Goal: Answer question/provide support

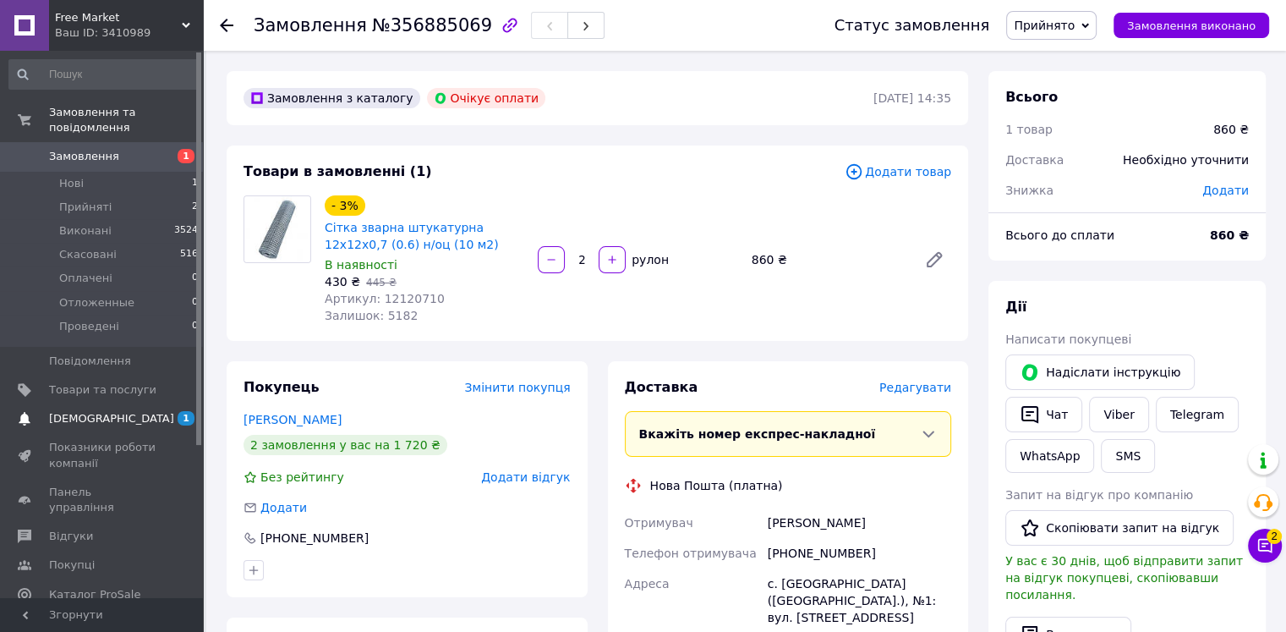
click at [130, 411] on span "[DEMOGRAPHIC_DATA]" at bounding box center [102, 418] width 107 height 15
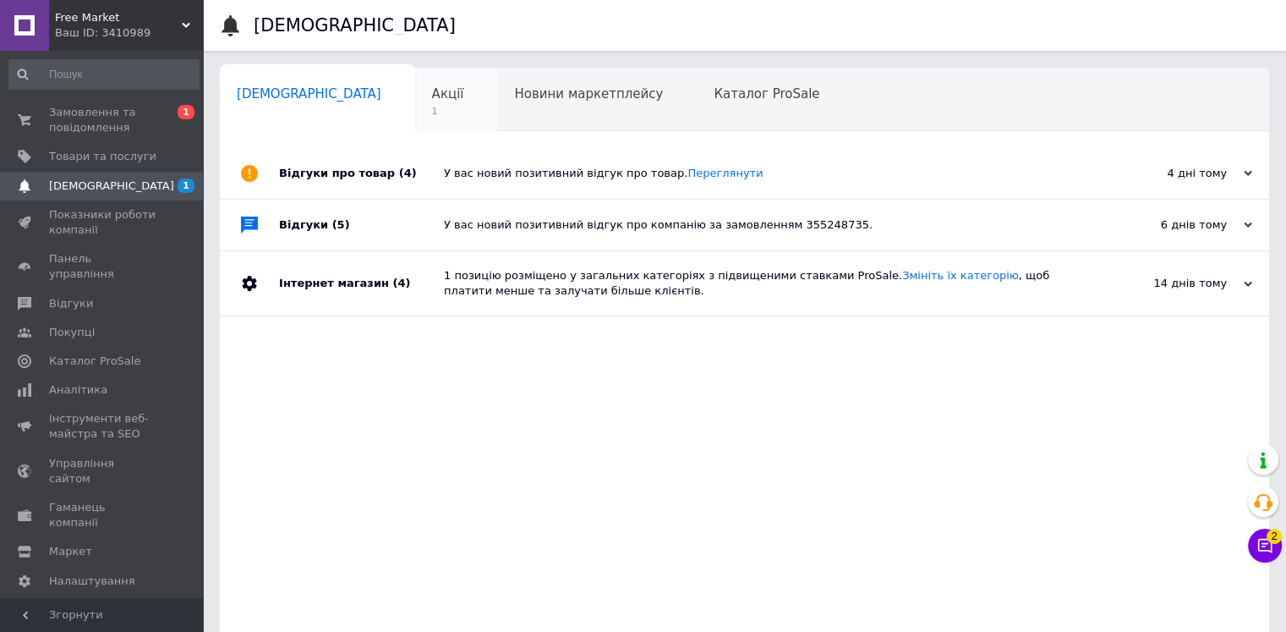
click at [432, 95] on span "Акції" at bounding box center [448, 93] width 32 height 15
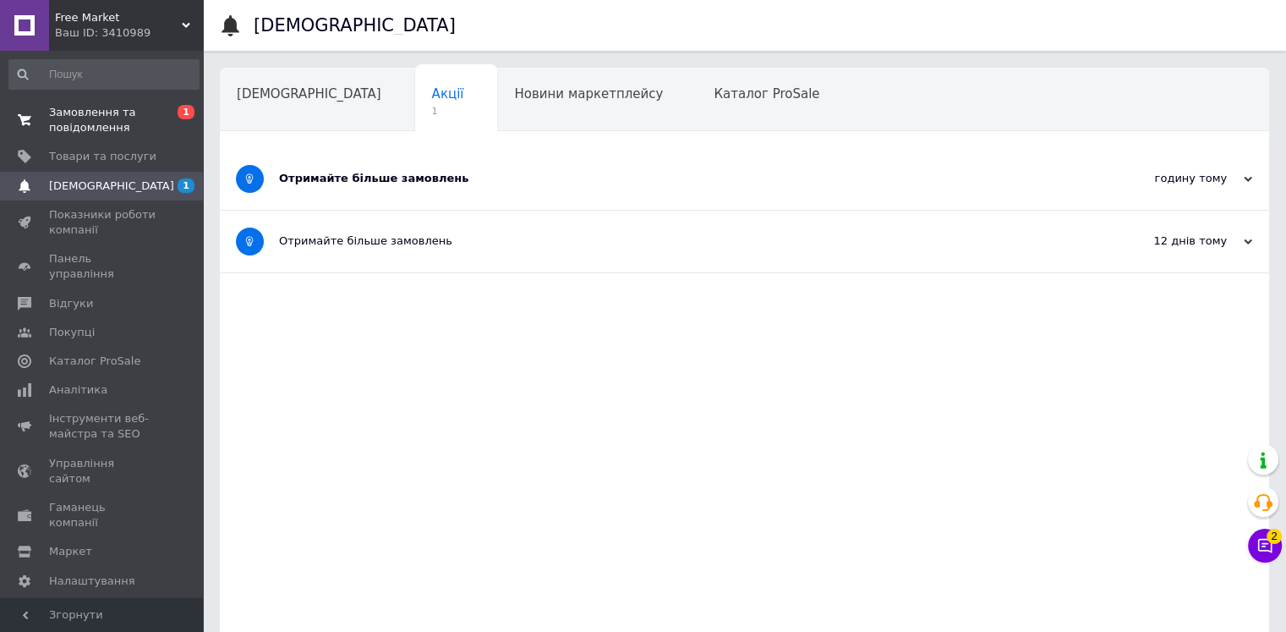
click at [122, 114] on span "Замовлення та повідомлення" at bounding box center [102, 120] width 107 height 30
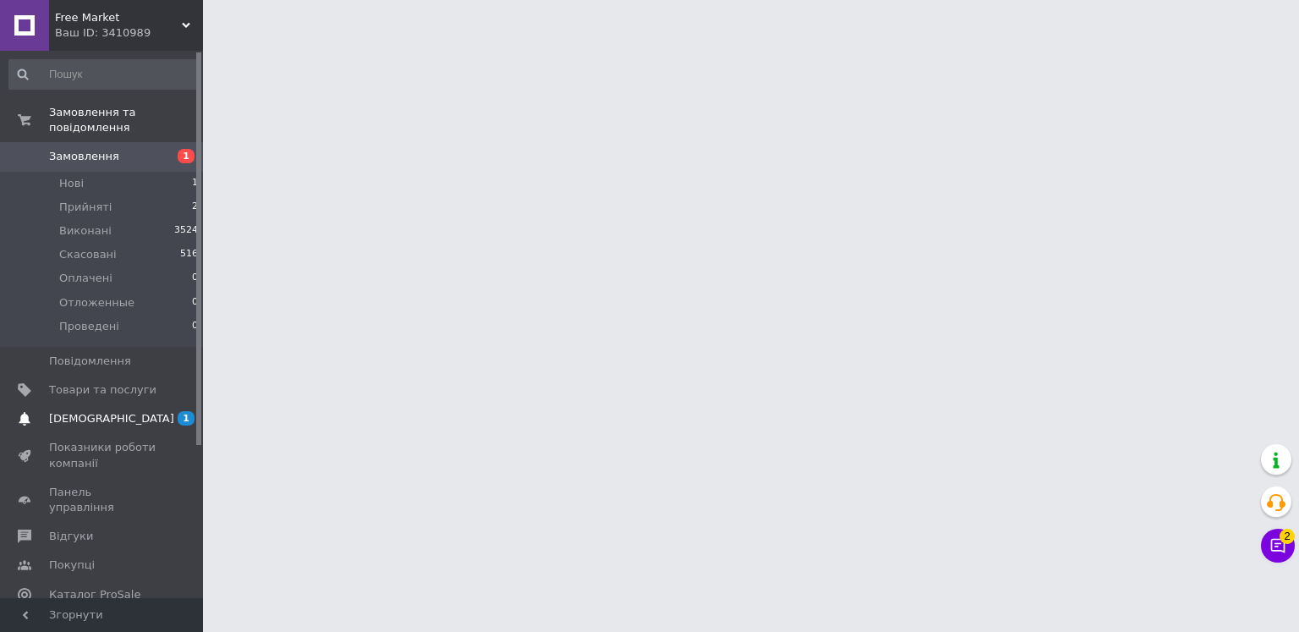
click at [122, 411] on span "[DEMOGRAPHIC_DATA]" at bounding box center [102, 418] width 107 height 15
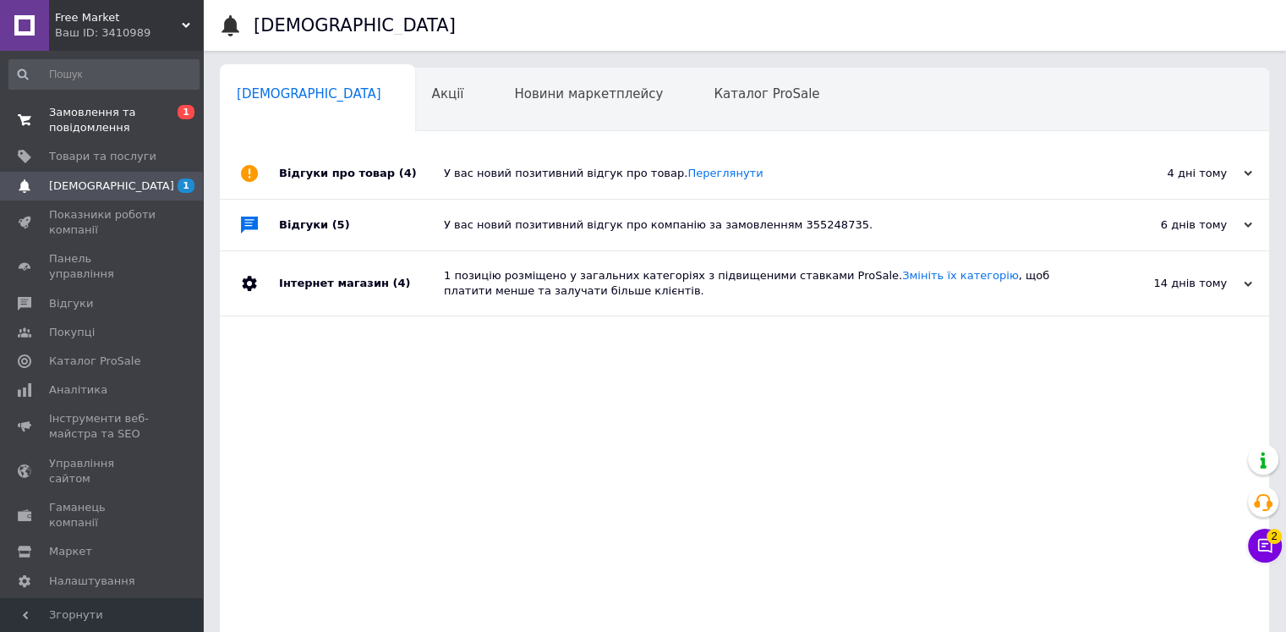
click at [137, 113] on span "Замовлення та повідомлення" at bounding box center [102, 120] width 107 height 30
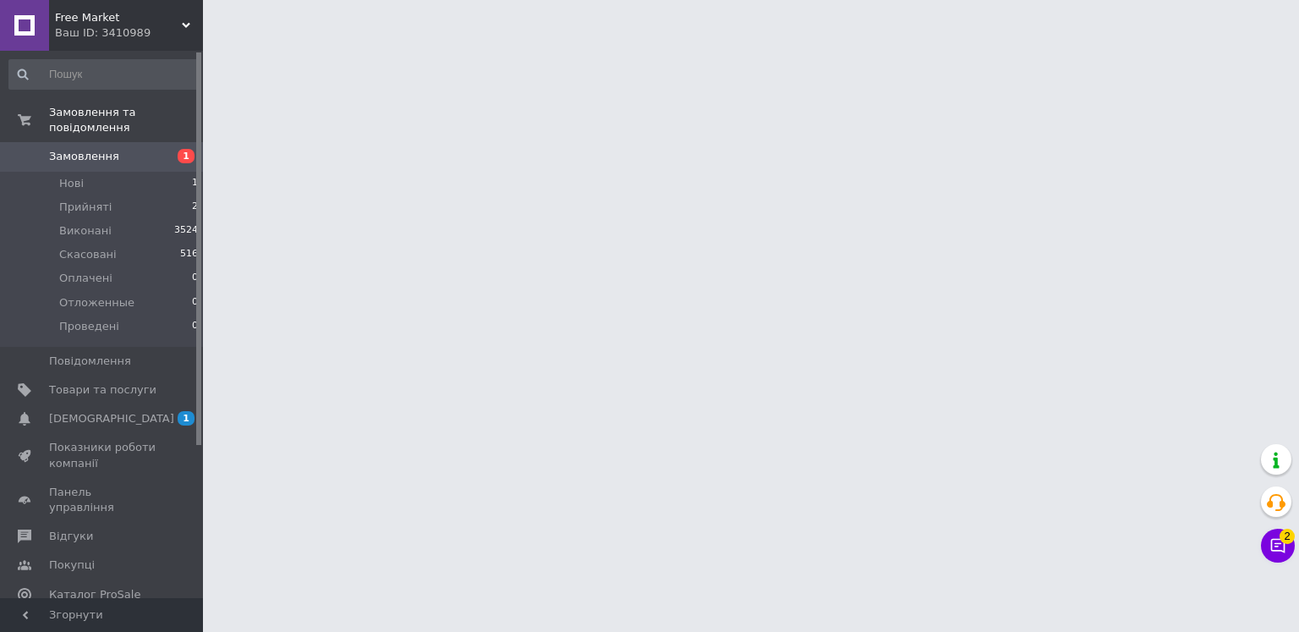
click at [145, 156] on link "Замовлення 1" at bounding box center [104, 156] width 208 height 29
click at [124, 172] on li "Нові 1" at bounding box center [104, 184] width 208 height 24
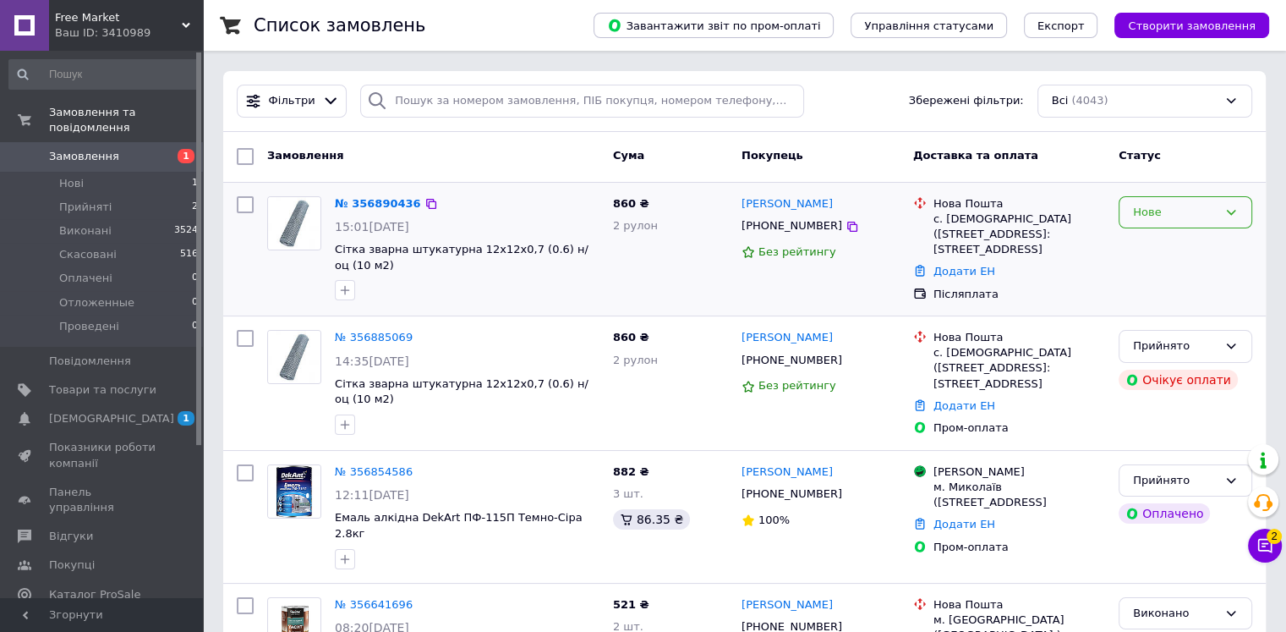
click at [1210, 219] on div "Нове" at bounding box center [1175, 213] width 85 height 18
click at [1183, 249] on li "Прийнято" at bounding box center [1186, 247] width 132 height 31
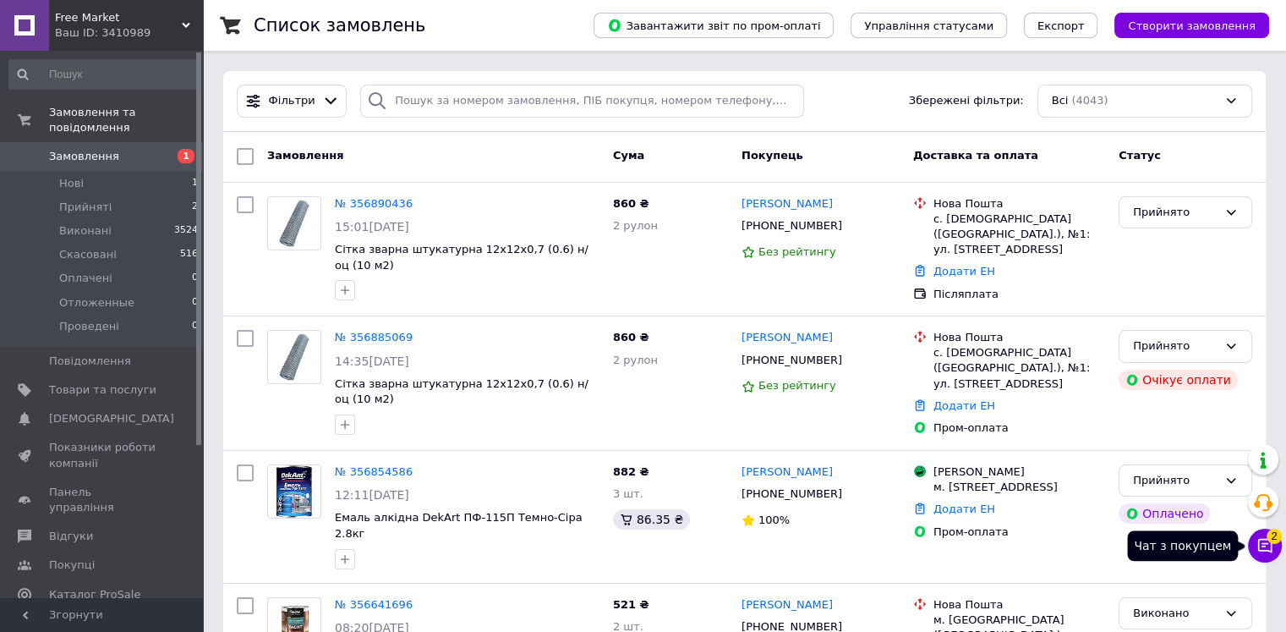
click at [1265, 544] on icon at bounding box center [1265, 546] width 14 height 14
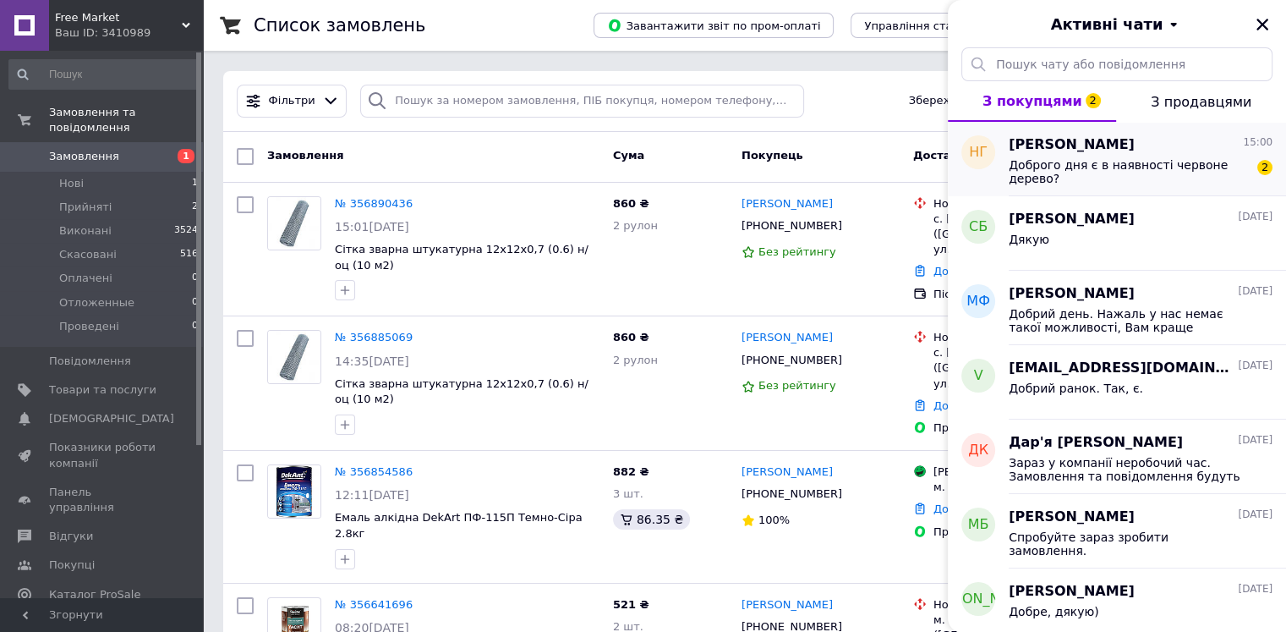
click at [1181, 172] on span "Доброго дня є в наявності червоне дерево?" at bounding box center [1129, 171] width 240 height 27
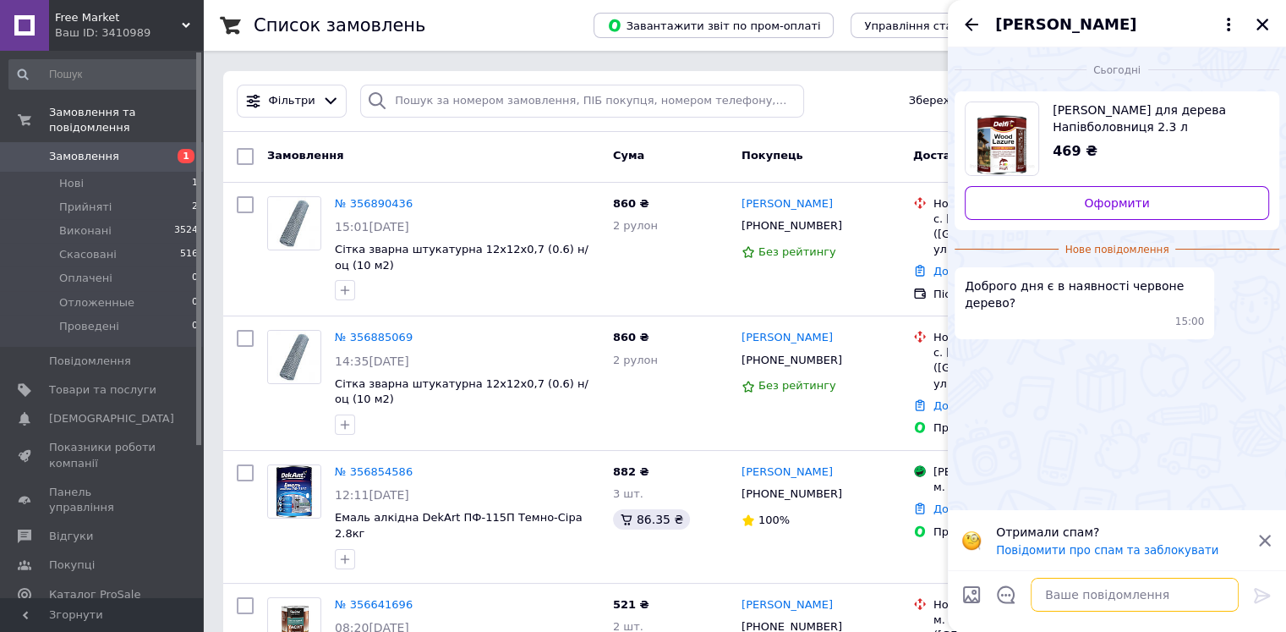
click at [1106, 601] on textarea at bounding box center [1135, 595] width 208 height 34
type textarea "Добрий день. Так, є."
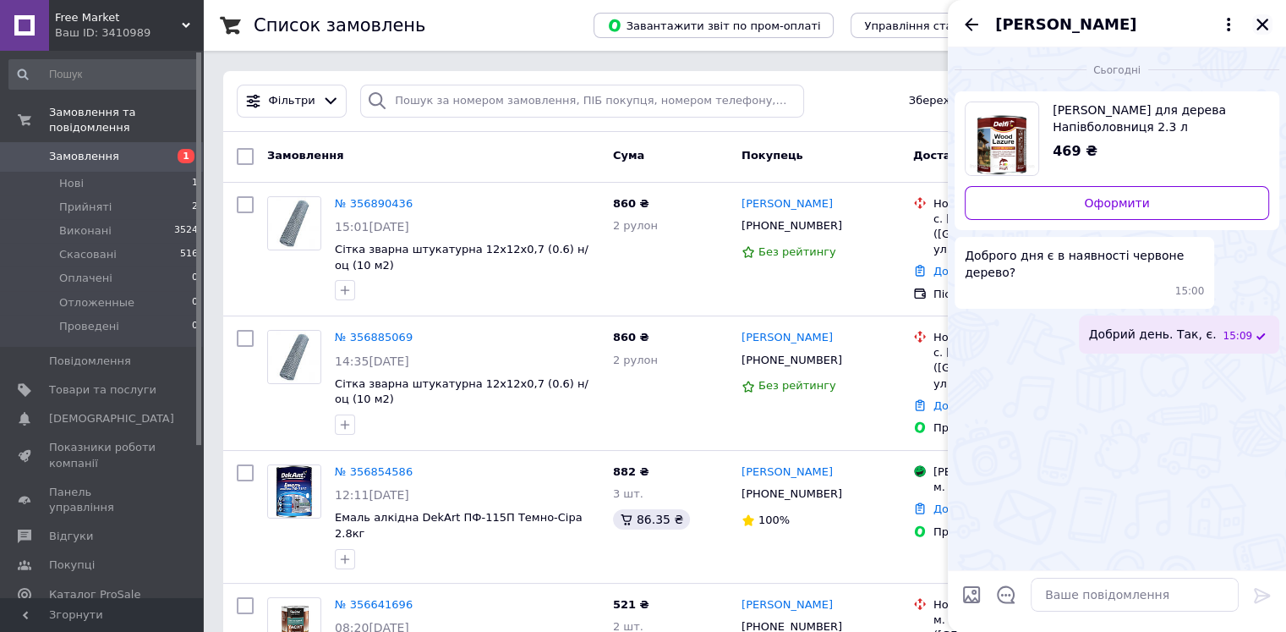
click at [1270, 25] on button "Закрити" at bounding box center [1262, 24] width 20 height 20
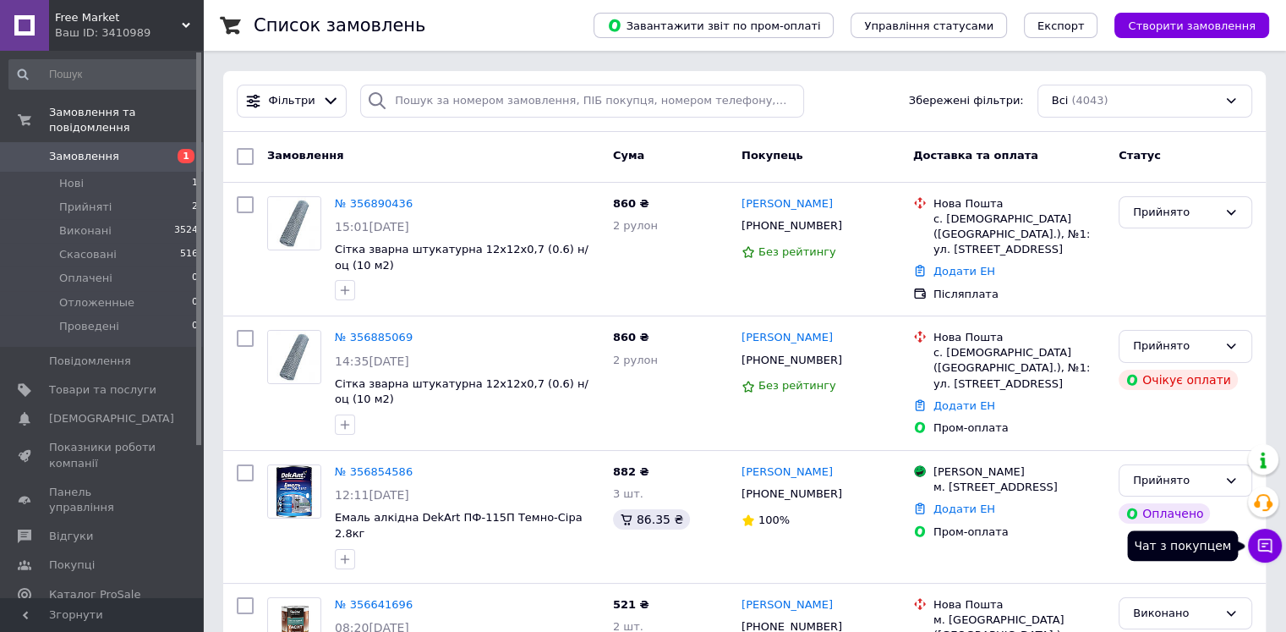
click at [1275, 543] on button "Чат з покупцем" at bounding box center [1265, 546] width 34 height 34
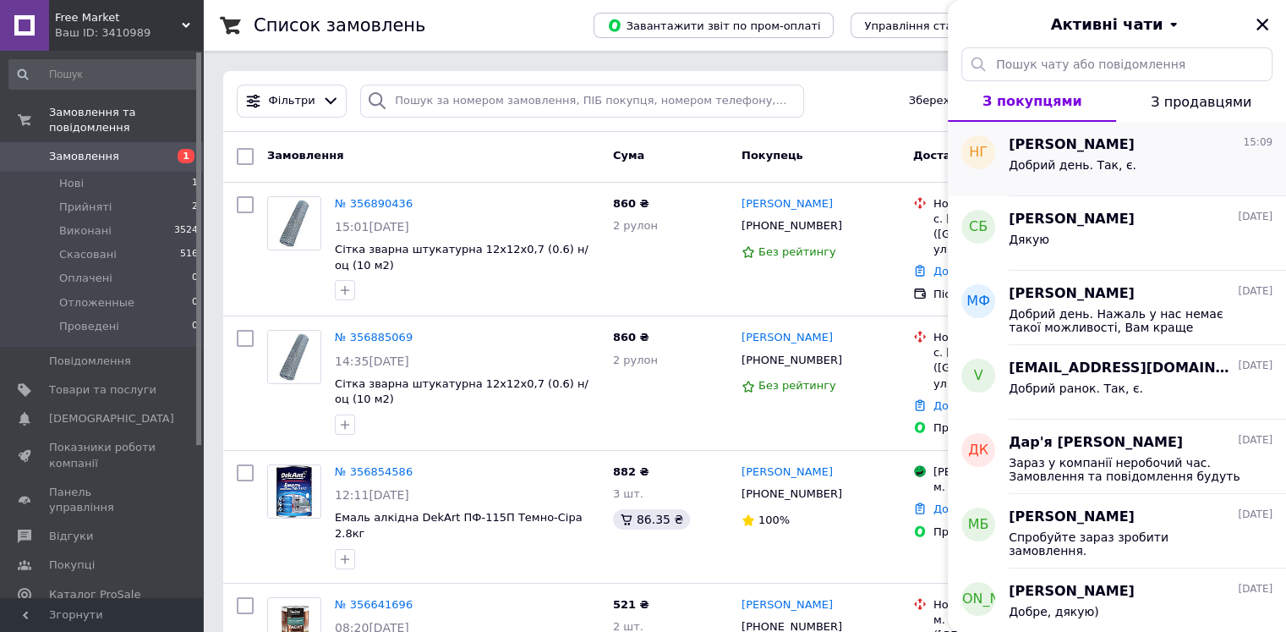
click at [1135, 177] on div "Добрий день. Так, є." at bounding box center [1141, 168] width 264 height 27
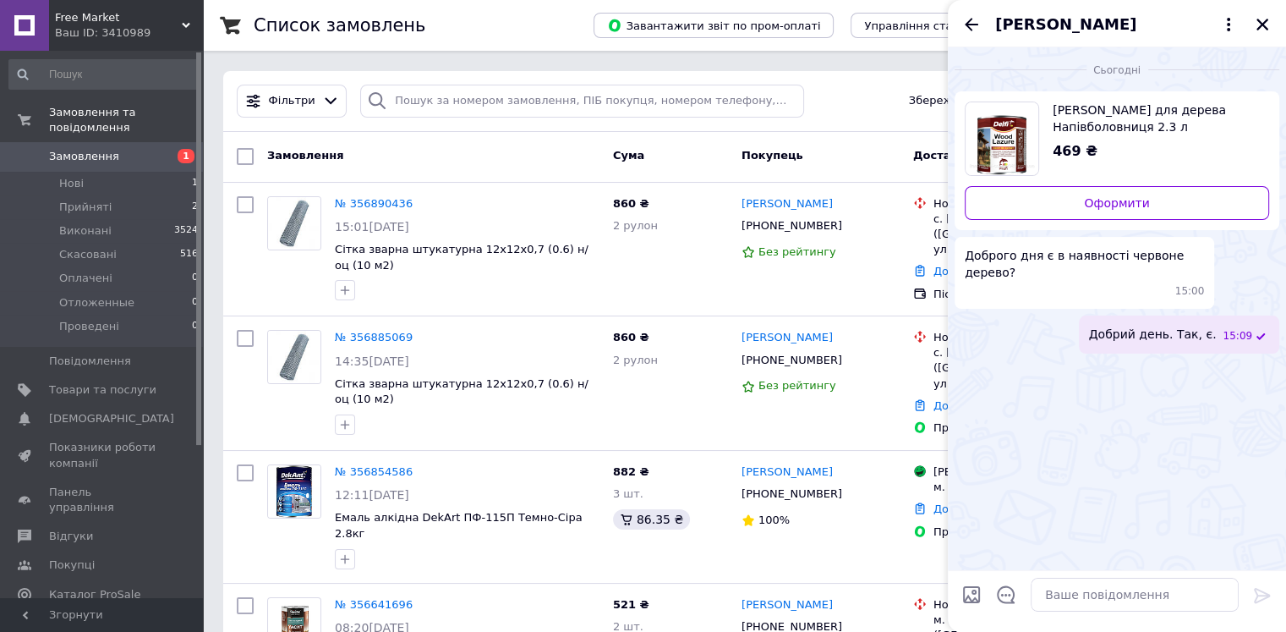
click at [1069, 33] on span "Наталья Гулевская" at bounding box center [1065, 25] width 141 height 22
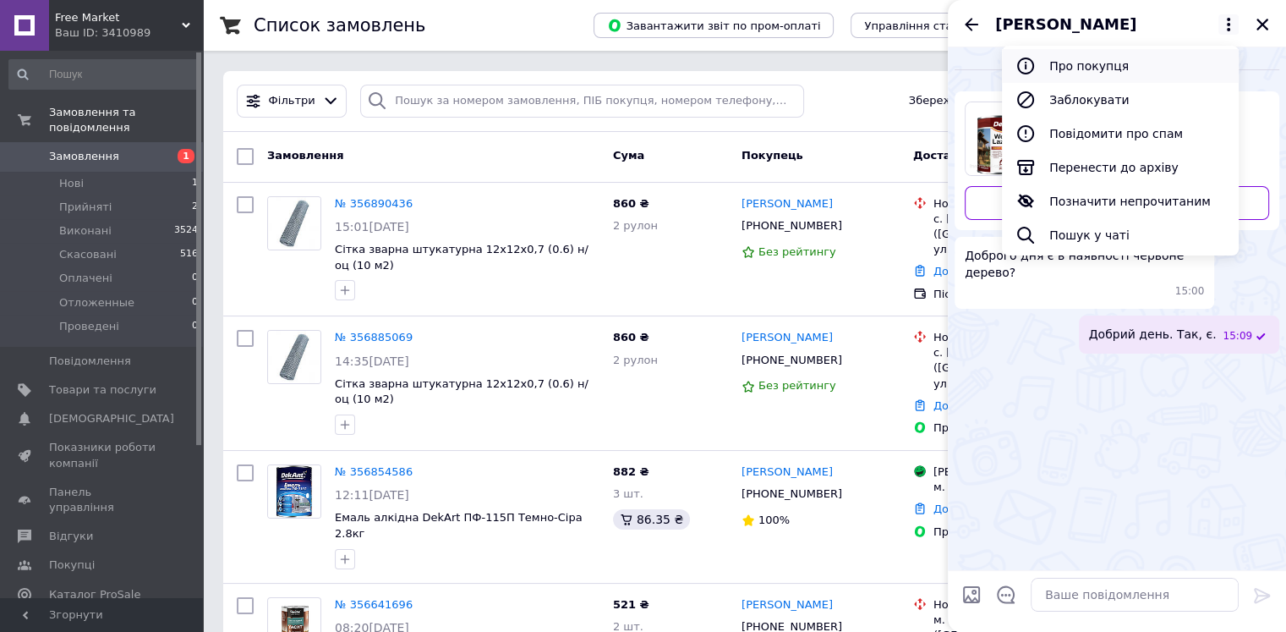
click at [1082, 65] on button "Про покупця" at bounding box center [1120, 66] width 237 height 34
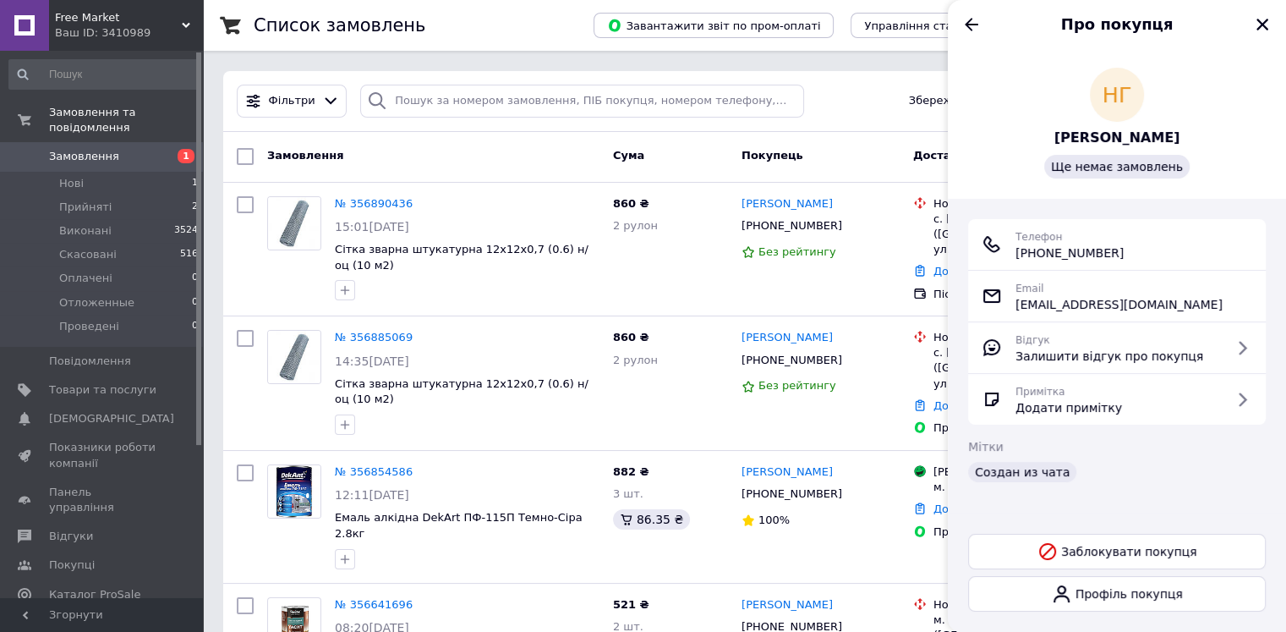
drag, startPoint x: 1159, startPoint y: 250, endPoint x: 1016, endPoint y: 260, distance: 144.1
click at [1016, 260] on div "Телефон +380 (96) 547-85-51" at bounding box center [1117, 244] width 271 height 34
copy span "+380 (96) 547-85-51"
click at [1264, 20] on icon "Закрити" at bounding box center [1262, 24] width 15 height 15
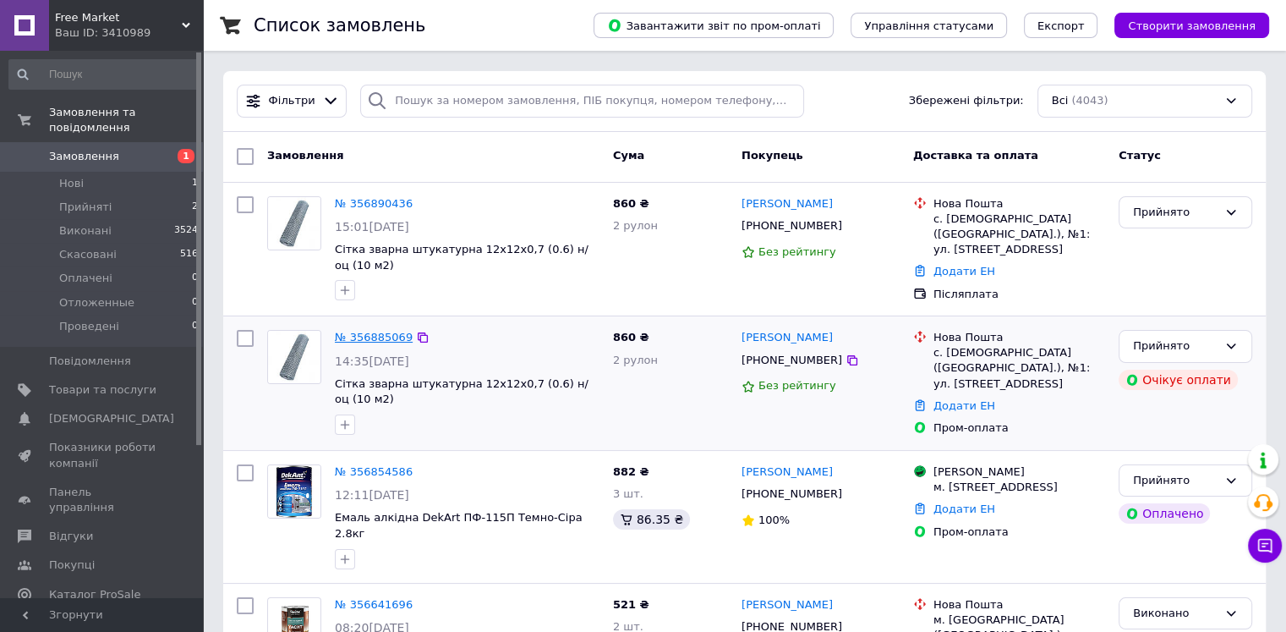
click at [359, 331] on link "№ 356885069" at bounding box center [374, 337] width 78 height 13
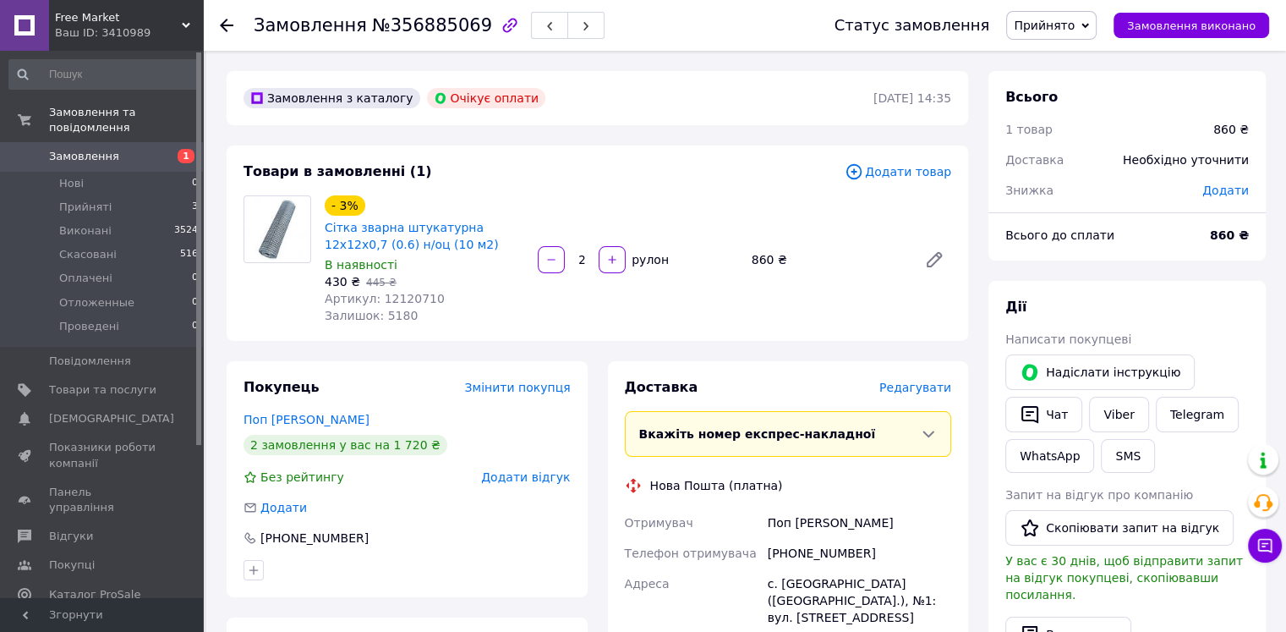
click at [1089, 25] on icon at bounding box center [1086, 26] width 8 height 8
click at [1060, 80] on li "Скасовано" at bounding box center [1053, 84] width 92 height 25
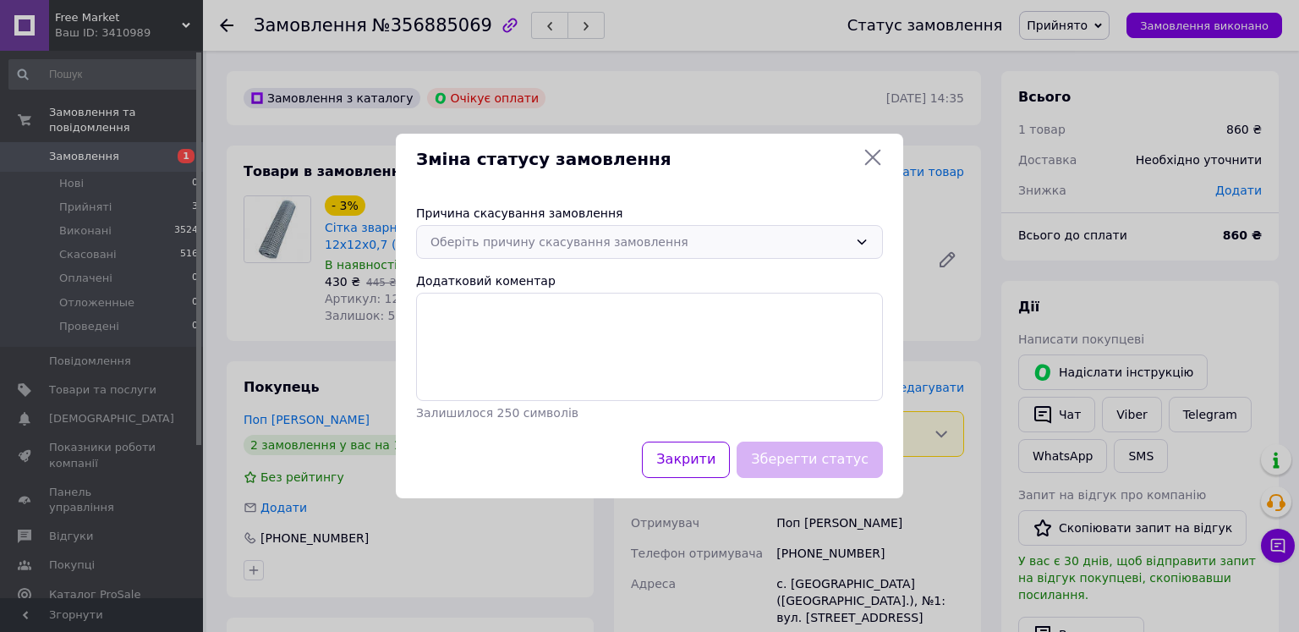
click at [578, 238] on div "Оберіть причину скасування замовлення" at bounding box center [639, 242] width 418 height 19
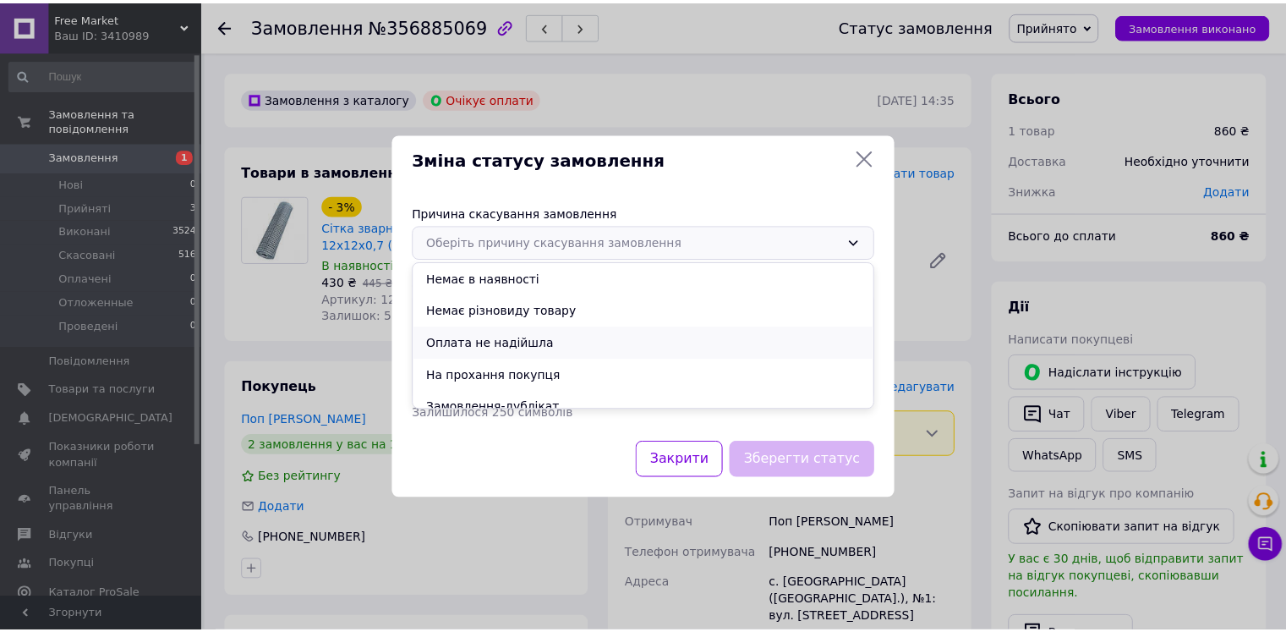
scroll to position [79, 0]
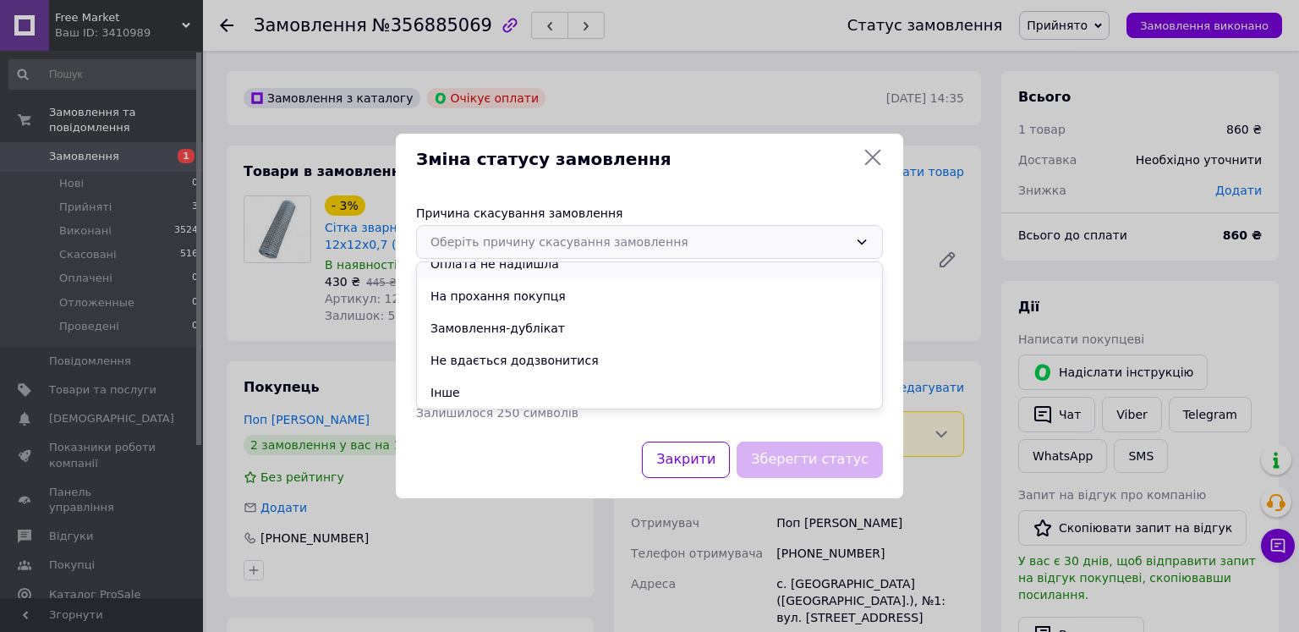
click at [514, 343] on li "Замовлення-дублікат" at bounding box center [649, 328] width 465 height 32
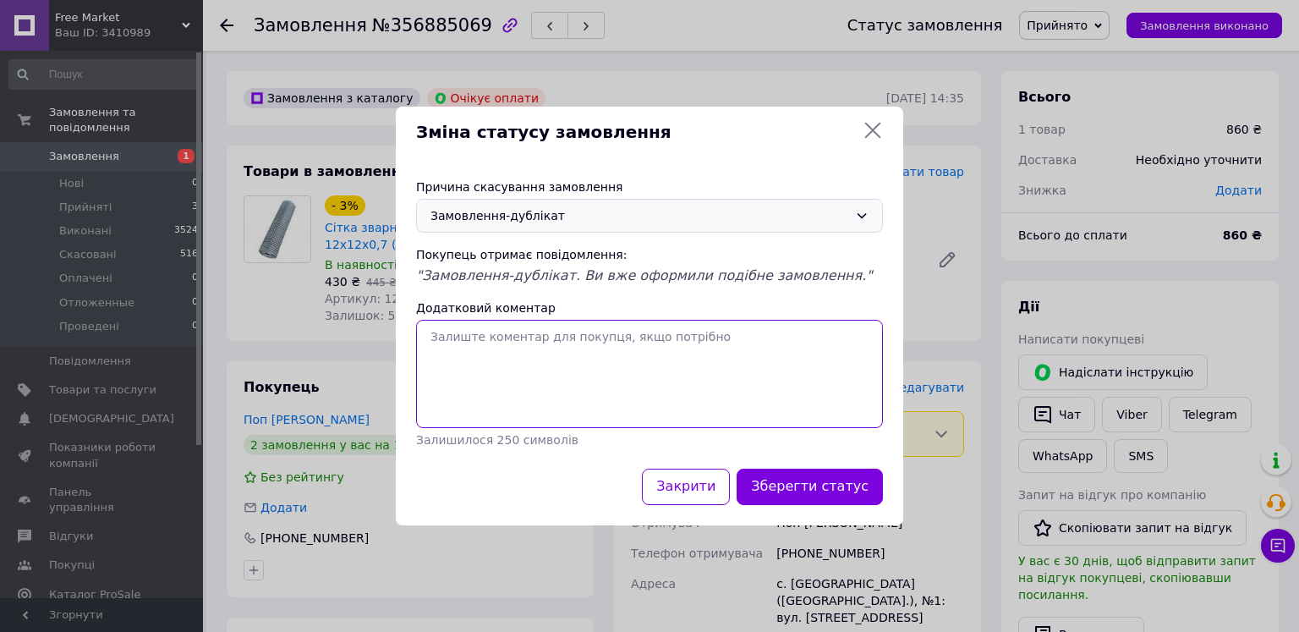
click at [519, 379] on textarea "Додатковий коментар" at bounding box center [649, 374] width 467 height 108
paste textarea "356890436"
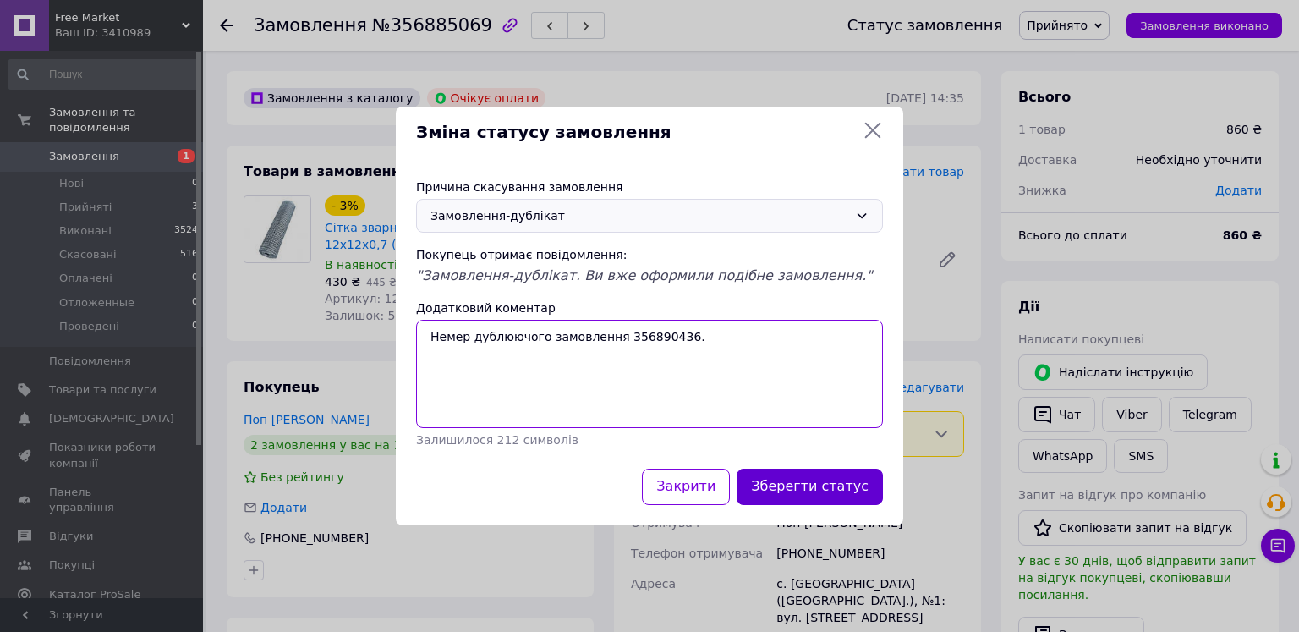
type textarea "Немер дублюючого замовлення 356890436."
click at [795, 492] on button "Зберегти статус" at bounding box center [810, 487] width 146 height 36
